Goal: Task Accomplishment & Management: Manage account settings

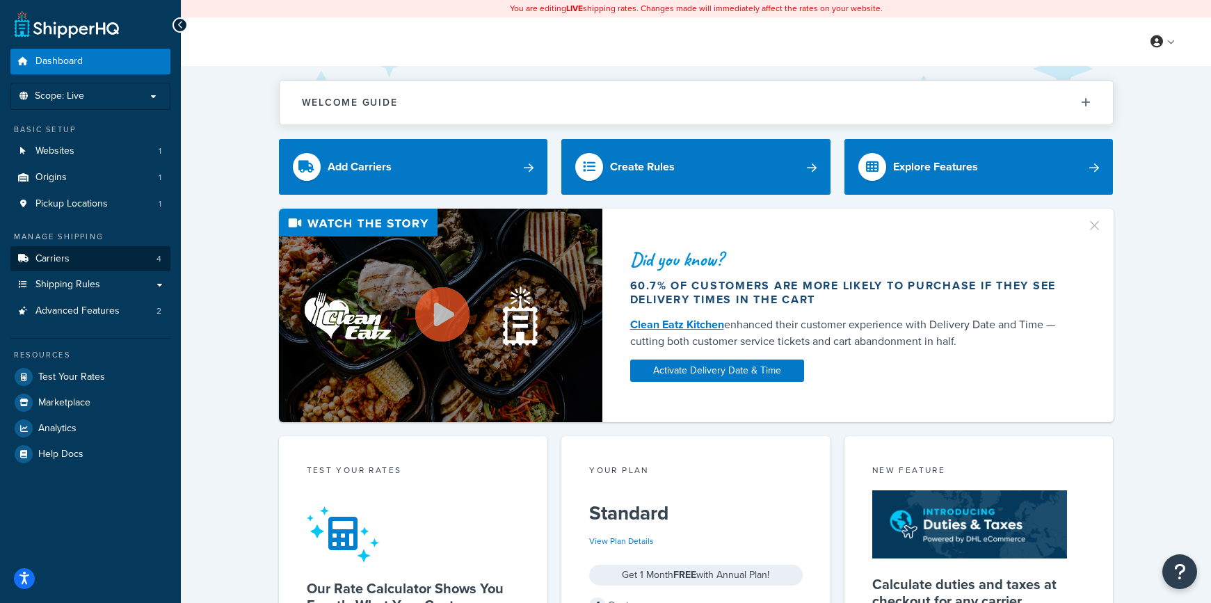
click at [81, 260] on link "Carriers 4" at bounding box center [90, 259] width 160 height 26
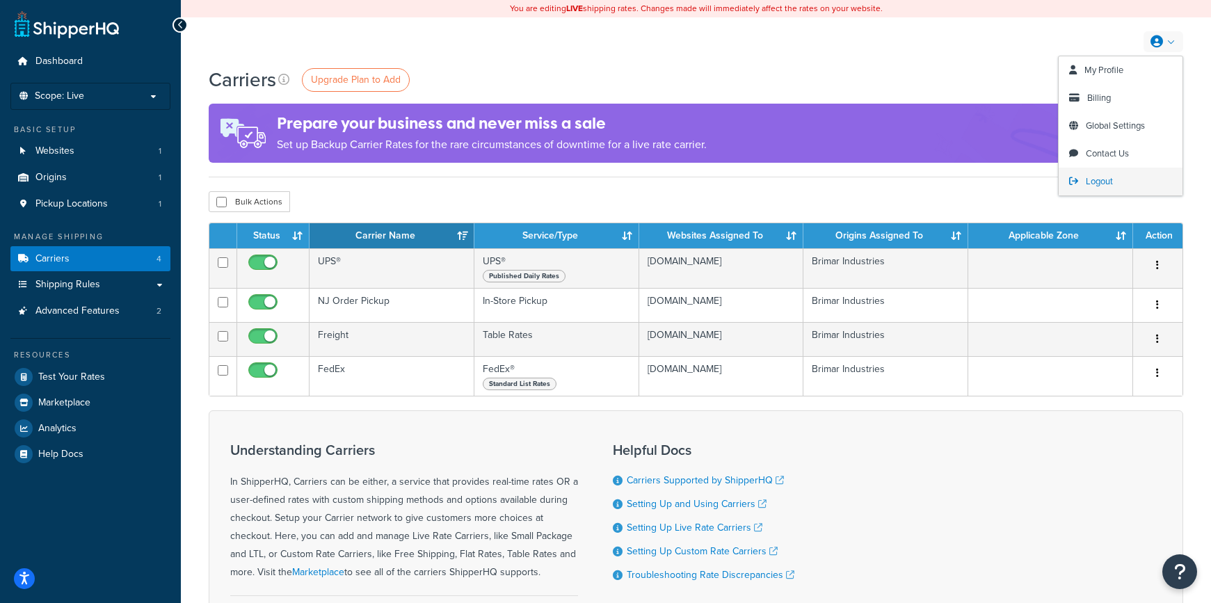
click at [1118, 171] on link "Logout" at bounding box center [1121, 182] width 124 height 28
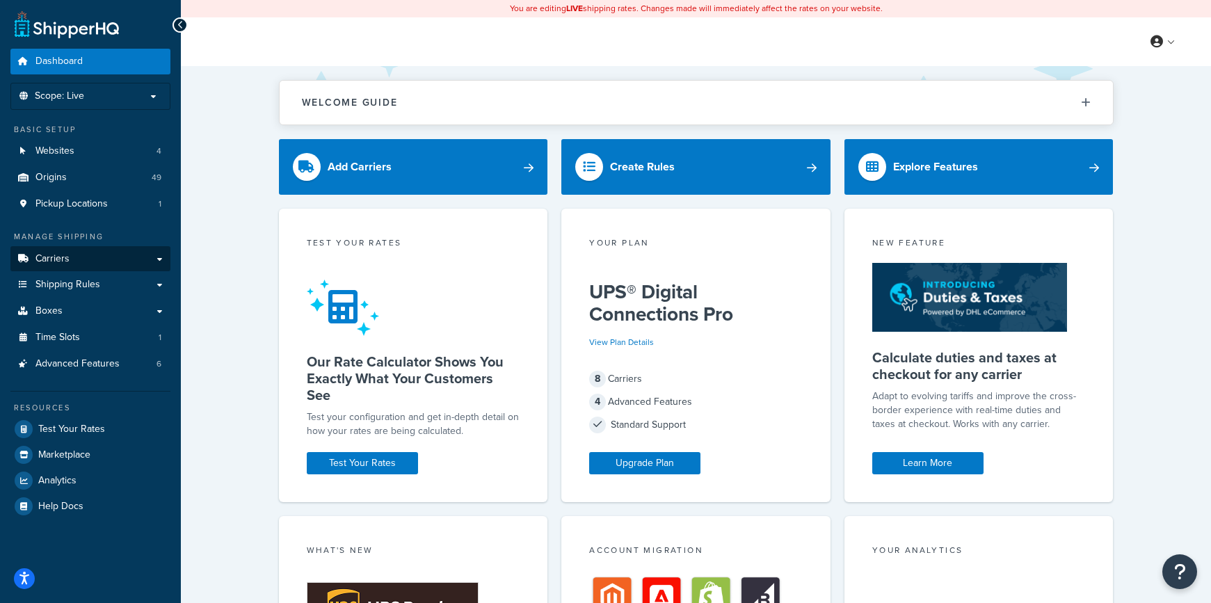
click at [78, 250] on link "Carriers" at bounding box center [90, 259] width 160 height 26
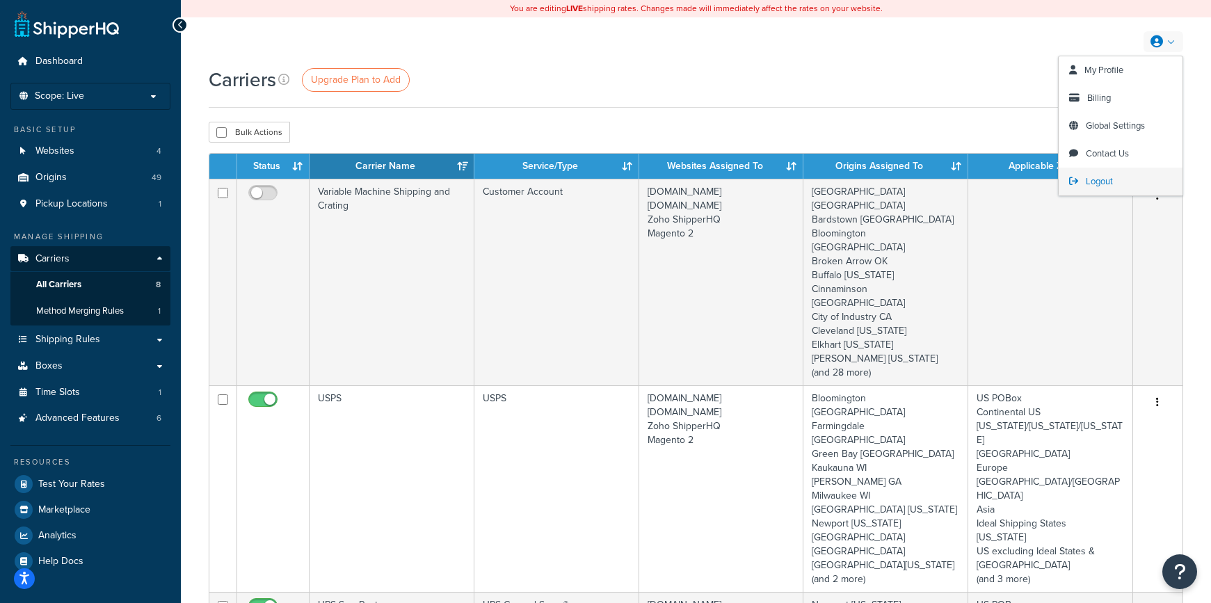
click at [1129, 182] on link "Logout" at bounding box center [1121, 182] width 124 height 28
